Goal: Information Seeking & Learning: Learn about a topic

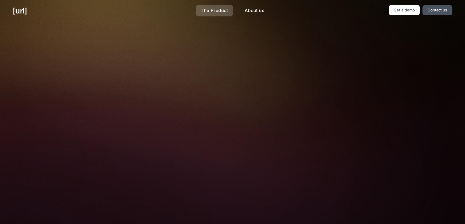
click at [229, 11] on link "The Product" at bounding box center [214, 10] width 37 height 11
click at [414, 9] on link "Get a demo" at bounding box center [404, 10] width 31 height 10
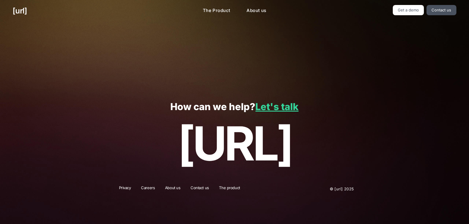
click at [150, 186] on link "Careers" at bounding box center [147, 189] width 21 height 8
click at [233, 188] on link "The product" at bounding box center [229, 189] width 28 height 8
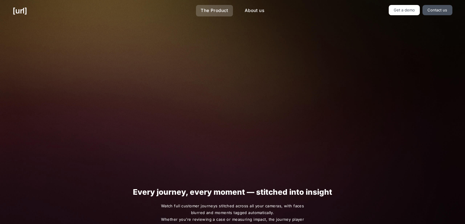
click at [202, 12] on link "The Product" at bounding box center [214, 10] width 37 height 11
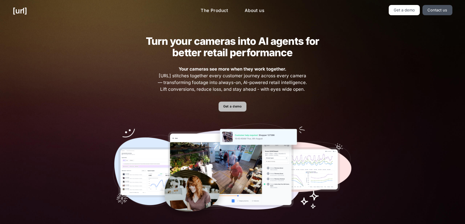
click at [240, 107] on link "Get a demo" at bounding box center [232, 107] width 28 height 10
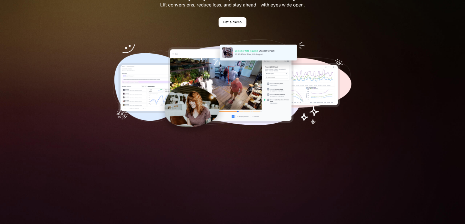
scroll to position [88, 0]
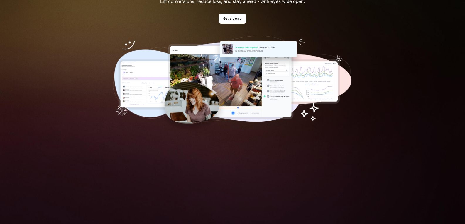
click at [245, 95] on img at bounding box center [232, 84] width 239 height 97
click at [205, 102] on img at bounding box center [232, 84] width 239 height 97
click at [204, 102] on img at bounding box center [232, 84] width 239 height 97
click at [128, 95] on img at bounding box center [232, 84] width 239 height 97
